Goal: Navigation & Orientation: Find specific page/section

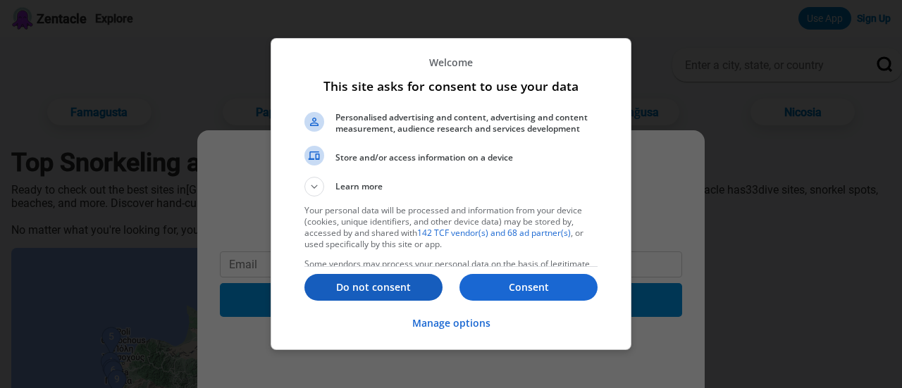
click at [357, 290] on p "Do not consent" at bounding box center [373, 287] width 138 height 14
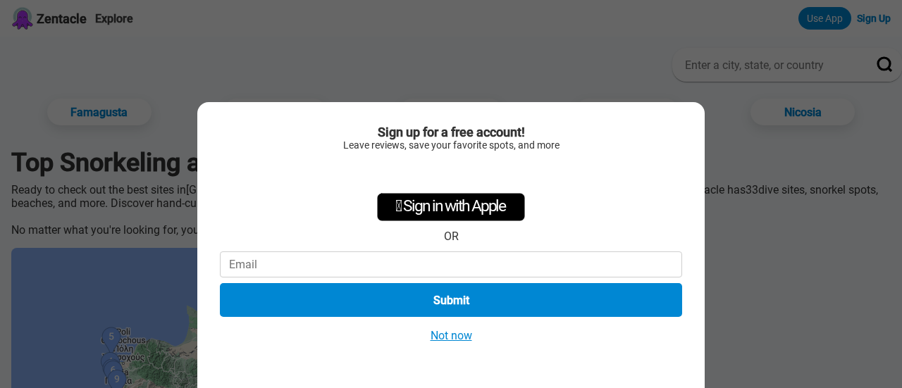
click at [450, 335] on button "Not now" at bounding box center [451, 335] width 50 height 15
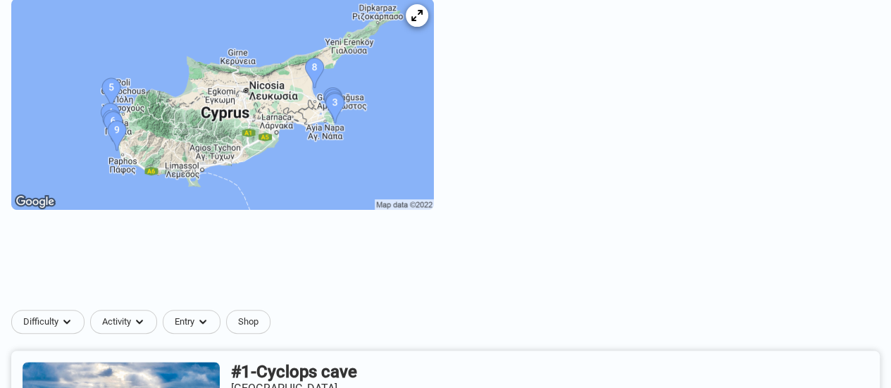
scroll to position [141, 0]
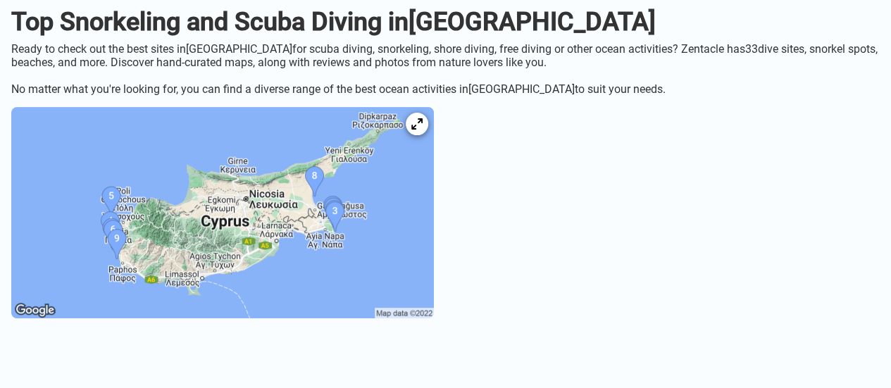
click at [156, 206] on img at bounding box center [222, 212] width 423 height 211
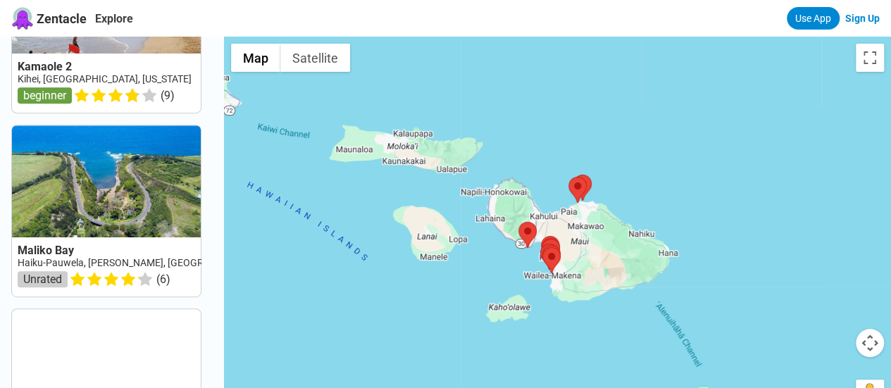
scroll to position [352, 0]
